Goal: Communication & Community: Answer question/provide support

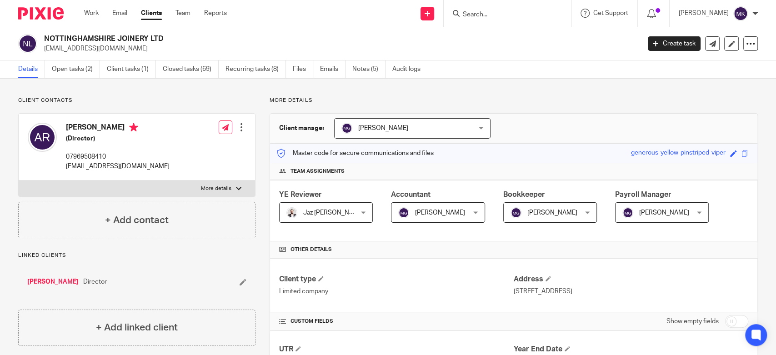
scroll to position [455, 0]
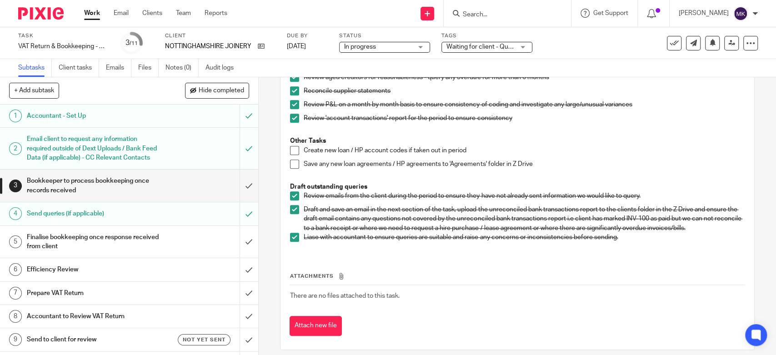
scroll to position [303, 0]
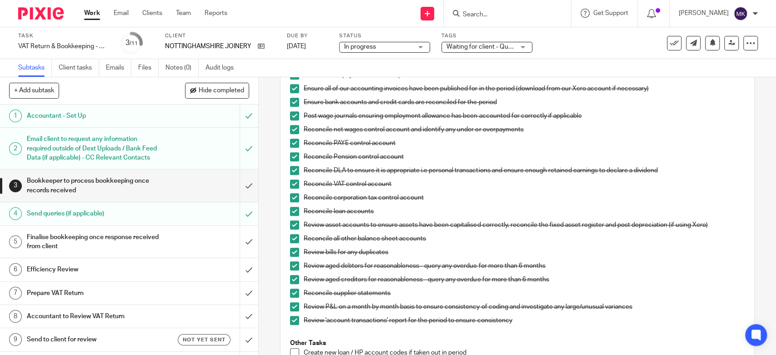
click at [474, 40] on div "Tags Waiting for client - Query HIGH PRIORITY! Onboarding Waiting for Onboardin…" at bounding box center [486, 43] width 91 height 22
click at [470, 46] on span "Waiting for client - Query" at bounding box center [481, 47] width 71 height 6
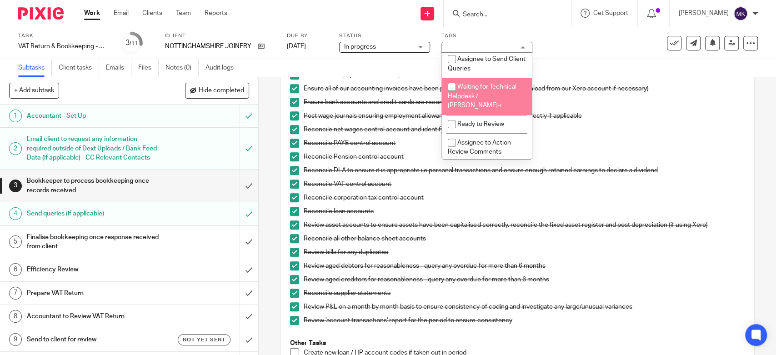
scroll to position [202, 0]
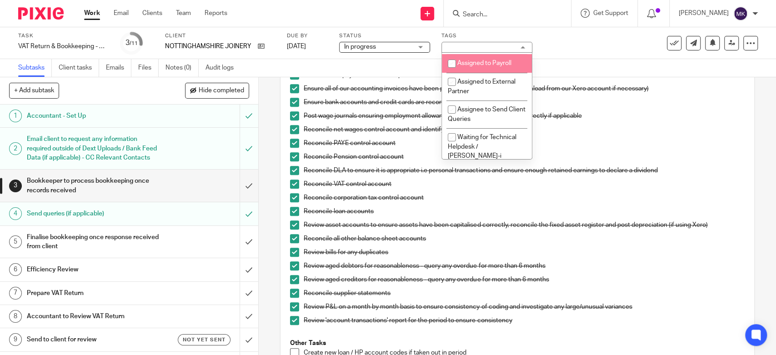
click at [487, 55] on li "Waiting for Assignee" at bounding box center [487, 45] width 90 height 19
checkbox input "true"
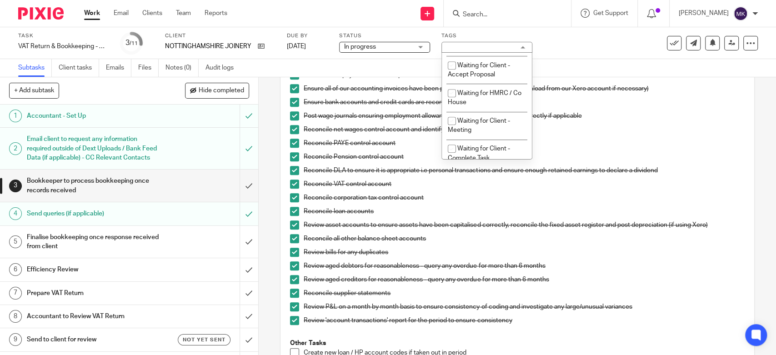
scroll to position [505, 0]
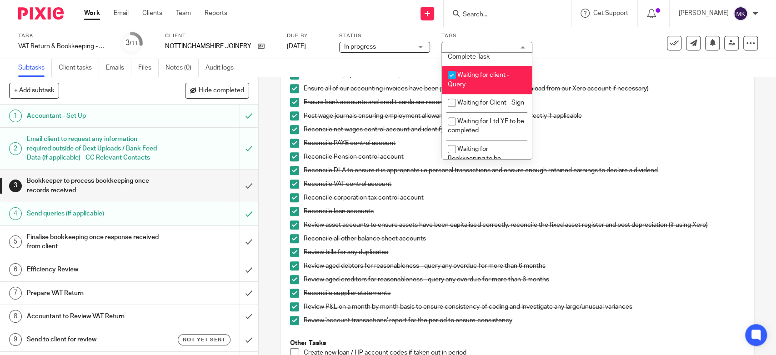
click at [479, 92] on li "Waiting for client - Query" at bounding box center [487, 80] width 90 height 28
checkbox input "false"
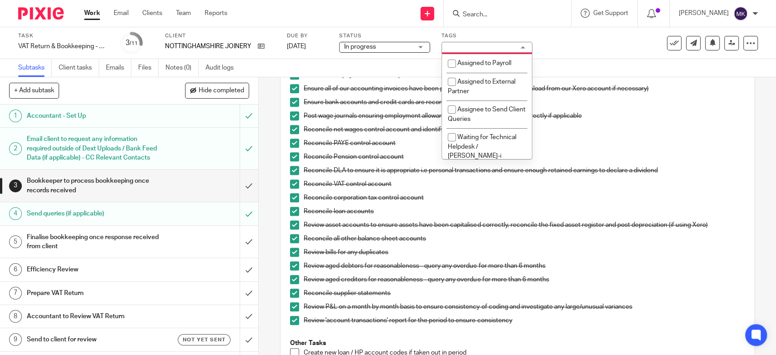
scroll to position [252, 0]
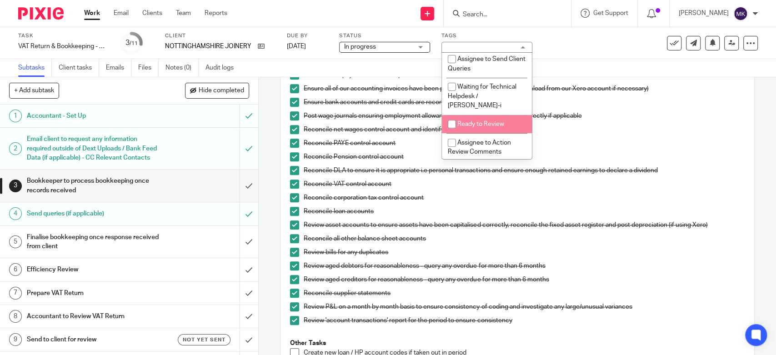
click at [480, 120] on li "Ready to Review" at bounding box center [487, 124] width 90 height 19
checkbox input "true"
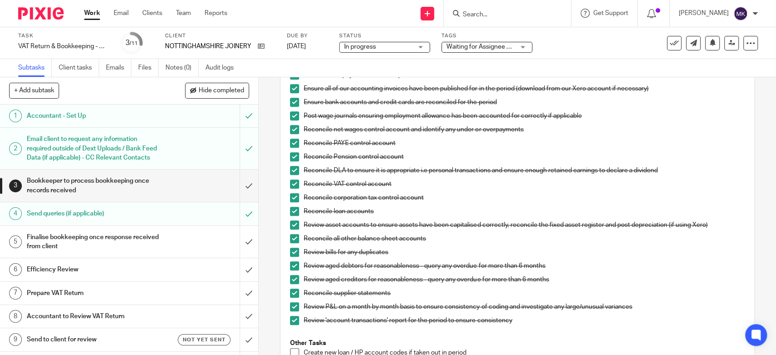
click at [575, 125] on p "Reconcile net wages control account and identify any under or overpayments" at bounding box center [524, 129] width 440 height 9
click at [728, 42] on icon at bounding box center [731, 43] width 7 height 7
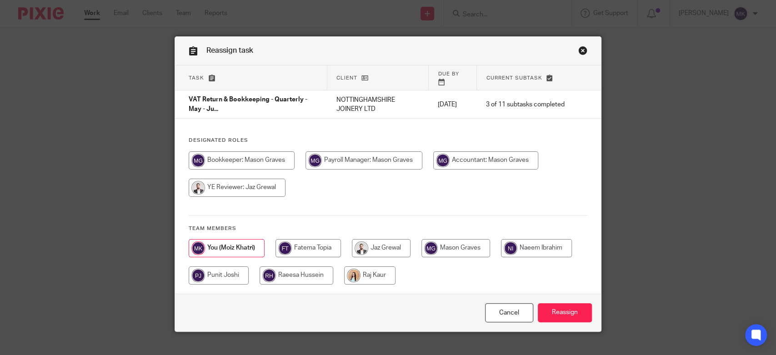
click at [483, 154] on input "radio" at bounding box center [485, 160] width 105 height 18
radio input "true"
click at [569, 308] on input "Reassign" at bounding box center [565, 313] width 54 height 20
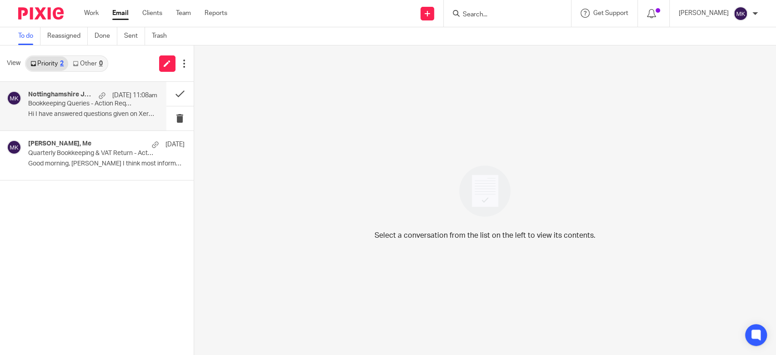
click at [84, 116] on p "Hi I have answered questions given on Xero ..." at bounding box center [92, 114] width 129 height 8
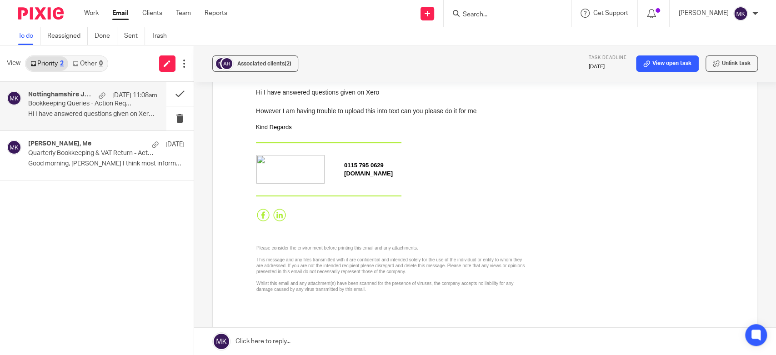
scroll to position [353, 0]
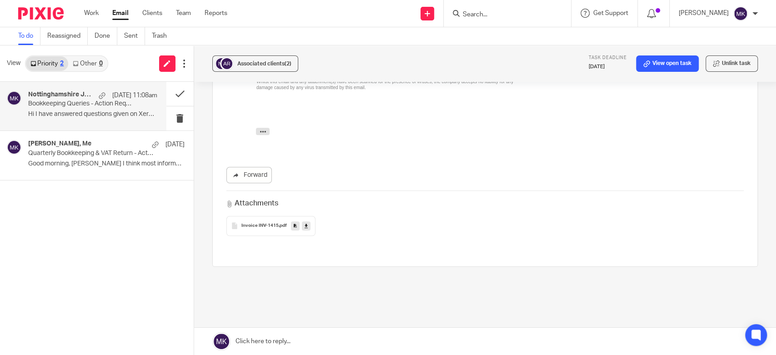
click at [331, 341] on link at bounding box center [485, 341] width 582 height 27
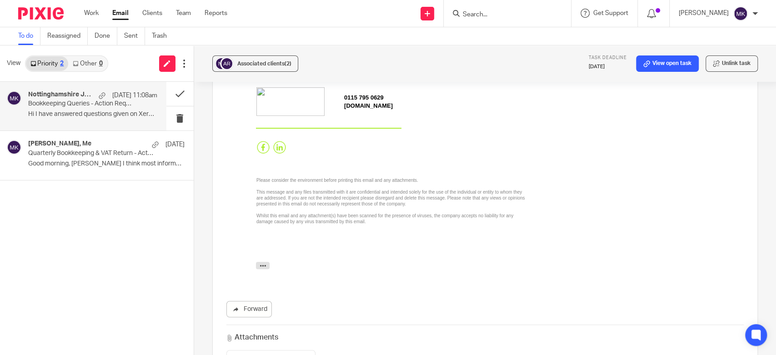
scroll to position [0, 0]
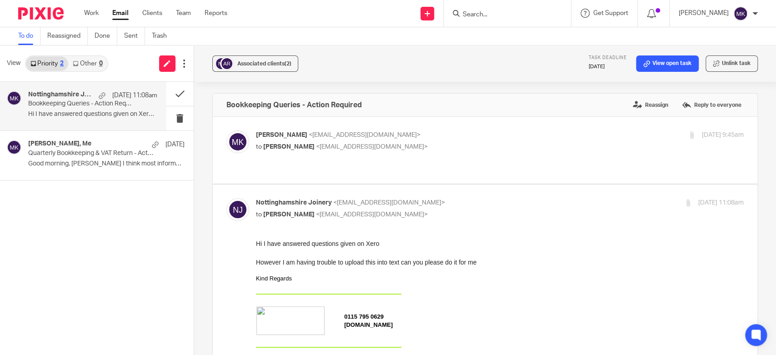
click at [411, 150] on p "to Andrew Rix <info@nottinghamshirejoinery.co.uk>" at bounding box center [418, 147] width 325 height 10
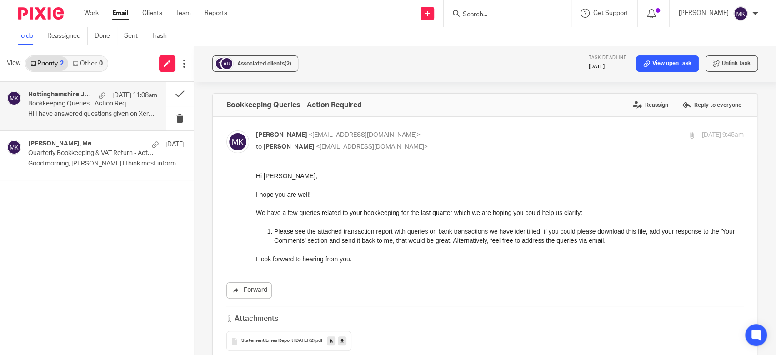
click at [412, 150] on p "to Andrew Rix <info@nottinghamshirejoinery.co.uk>" at bounding box center [418, 147] width 325 height 10
checkbox input "false"
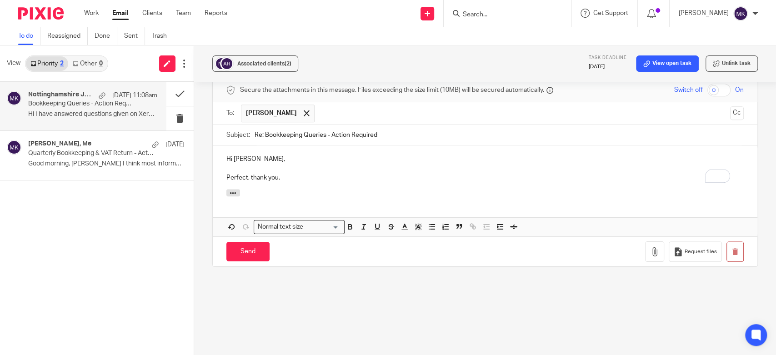
scroll to position [565, 0]
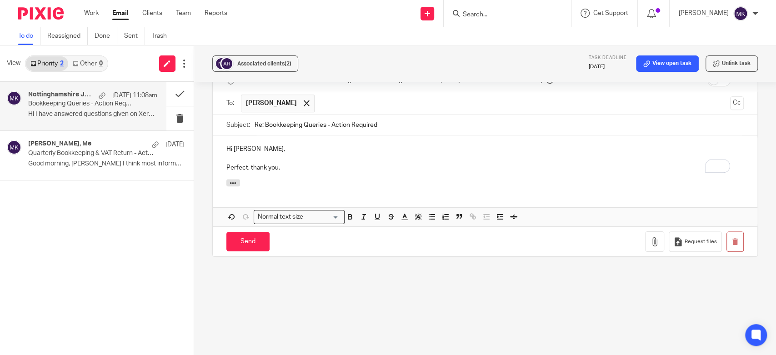
click at [247, 145] on p "Hi Andy," at bounding box center [484, 149] width 517 height 9
click at [248, 145] on p "Hi Andy," at bounding box center [484, 149] width 517 height 9
click at [285, 179] on div "Attachments" at bounding box center [485, 188] width 545 height 19
click at [258, 232] on input "Send" at bounding box center [247, 242] width 43 height 20
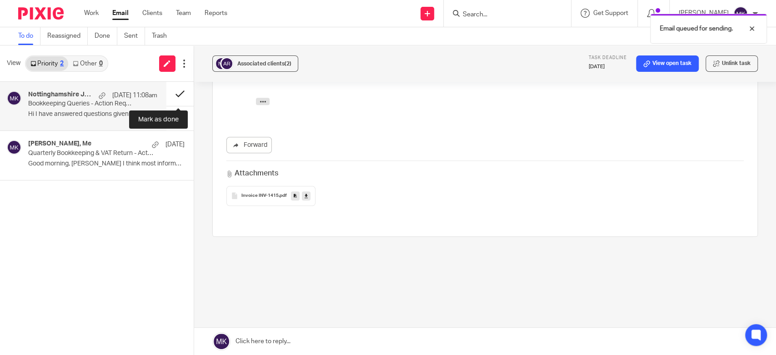
scroll to position [364, 0]
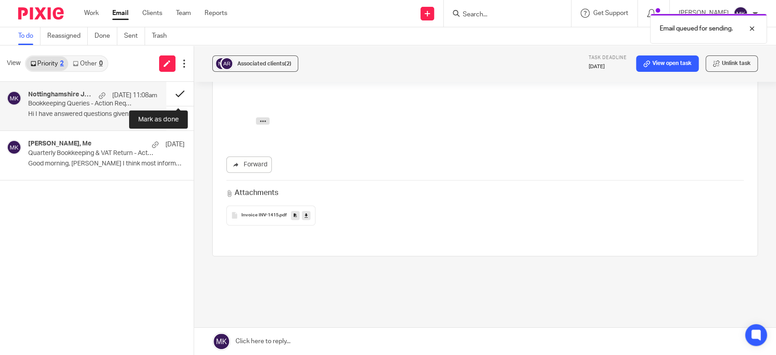
click at [170, 90] on button at bounding box center [179, 94] width 27 height 24
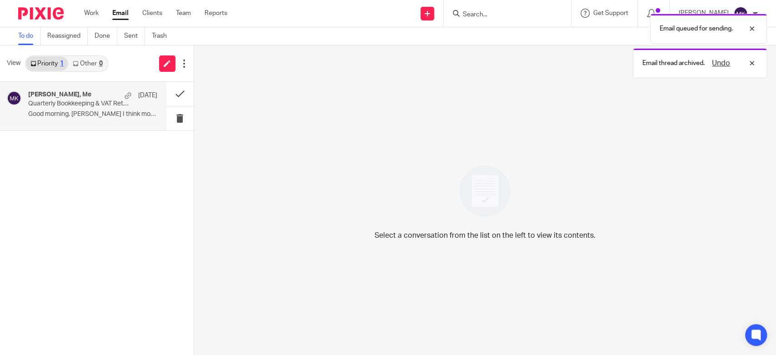
click at [85, 119] on div "dave griffin, Me 18 Aug Quarterly Bookkeeping & VAT Return - Action Required Go…" at bounding box center [92, 106] width 129 height 30
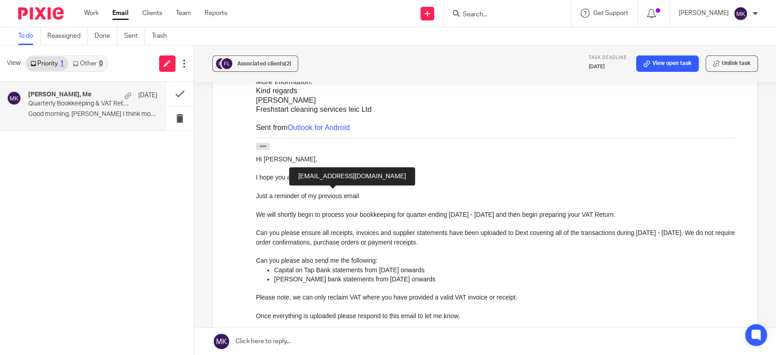
scroll to position [0, 0]
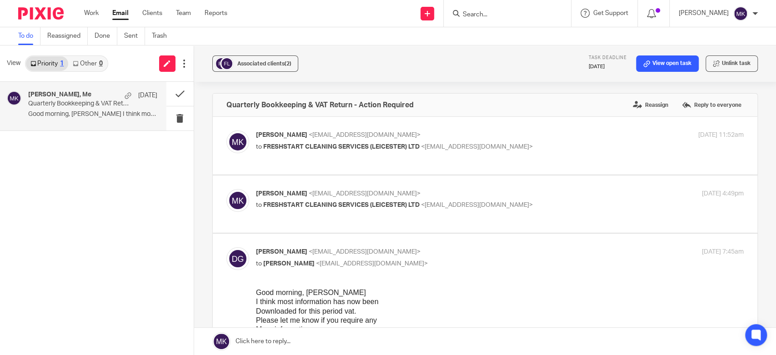
click at [514, 13] on input "Search" at bounding box center [503, 15] width 82 height 8
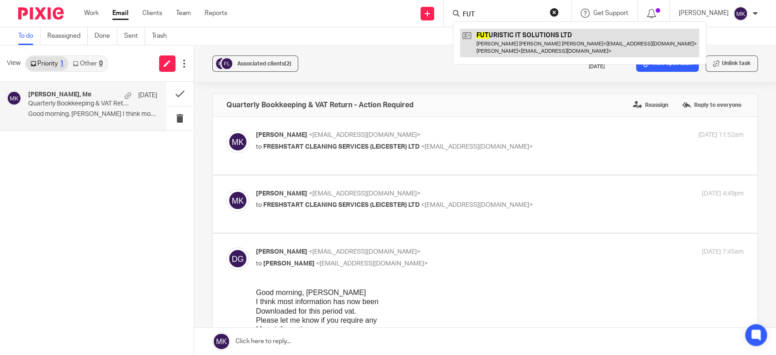
type input "FUT"
click at [522, 40] on link at bounding box center [579, 43] width 239 height 28
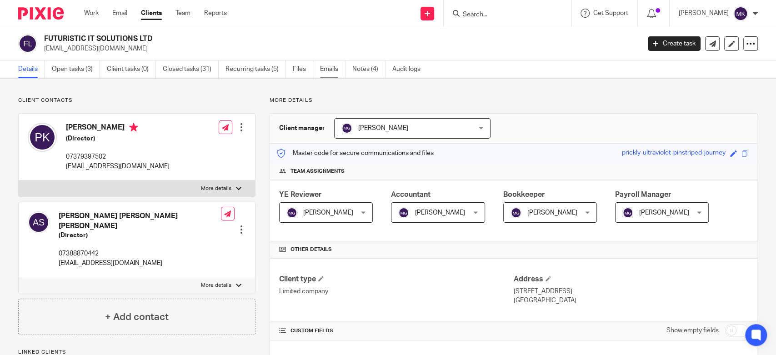
click at [324, 69] on link "Emails" at bounding box center [332, 69] width 25 height 18
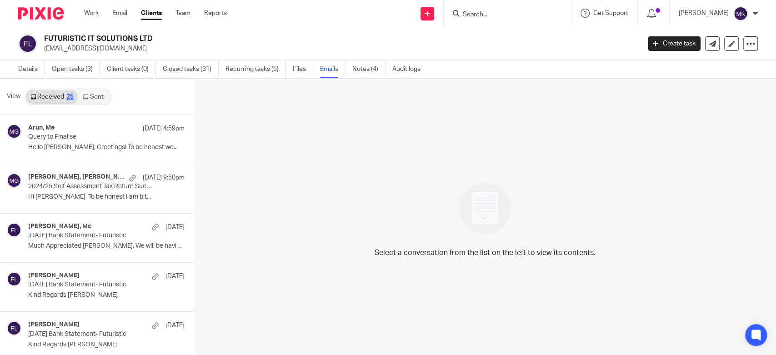
click at [84, 103] on link "Sent" at bounding box center [94, 97] width 32 height 15
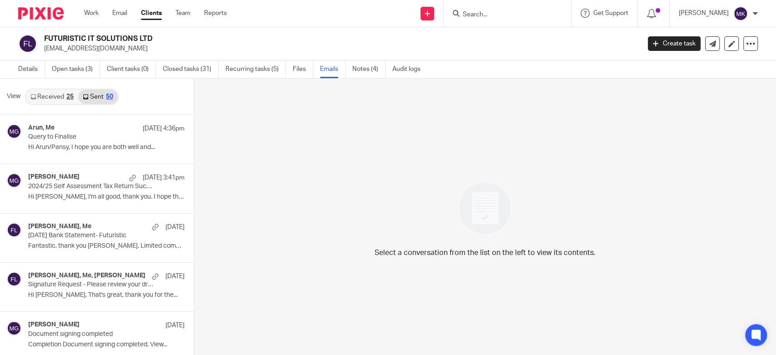
click at [51, 100] on link "Received 25" at bounding box center [52, 97] width 52 height 15
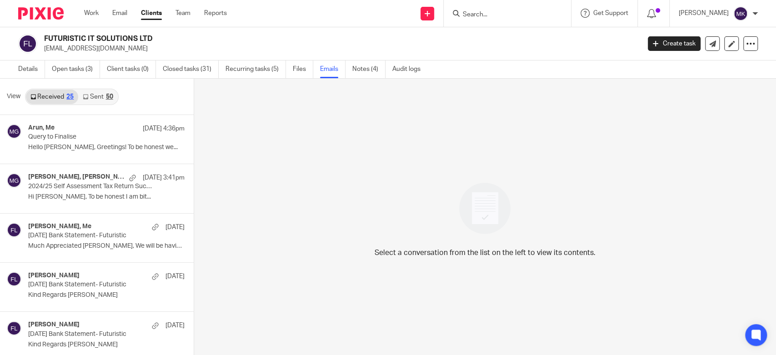
scroll to position [1, 0]
click at [87, 96] on icon at bounding box center [85, 95] width 5 height 5
